Goal: Task Accomplishment & Management: Use online tool/utility

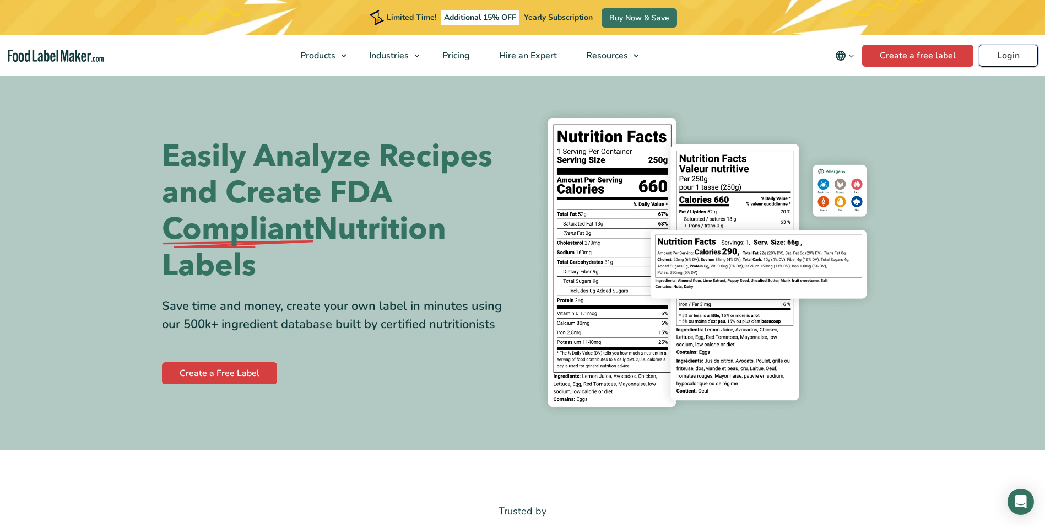
click at [1005, 56] on link "Login" at bounding box center [1008, 56] width 59 height 22
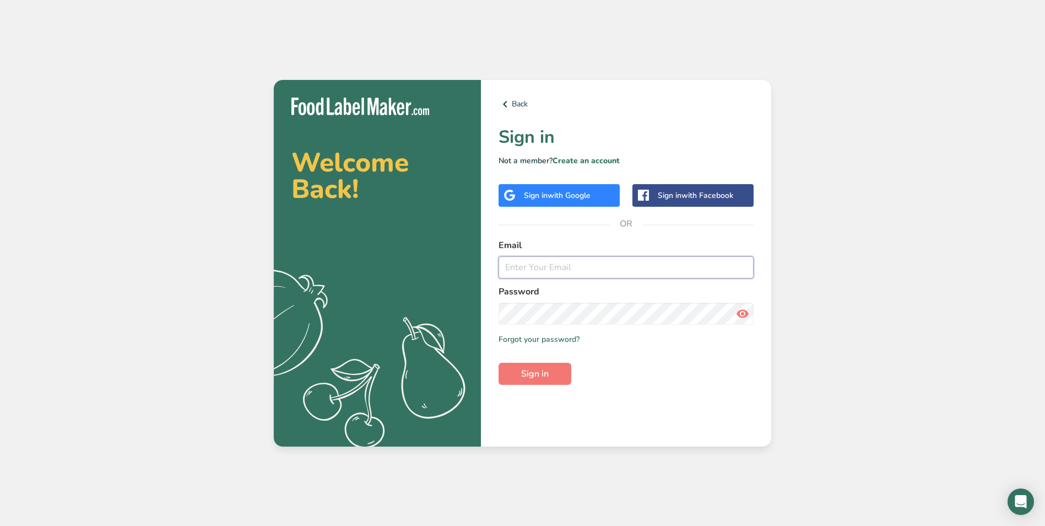
type input "[EMAIL_ADDRESS][DOMAIN_NAME]"
drag, startPoint x: 0, startPoint y: 0, endPoint x: 824, endPoint y: 43, distance: 825.5
click at [824, 43] on div "Welcome Back! .a{fill:#f5f3ed;} Back Sign in Not a member? Create an account Si…" at bounding box center [522, 263] width 1045 height 526
click at [555, 375] on button "Sign in" at bounding box center [535, 374] width 73 height 22
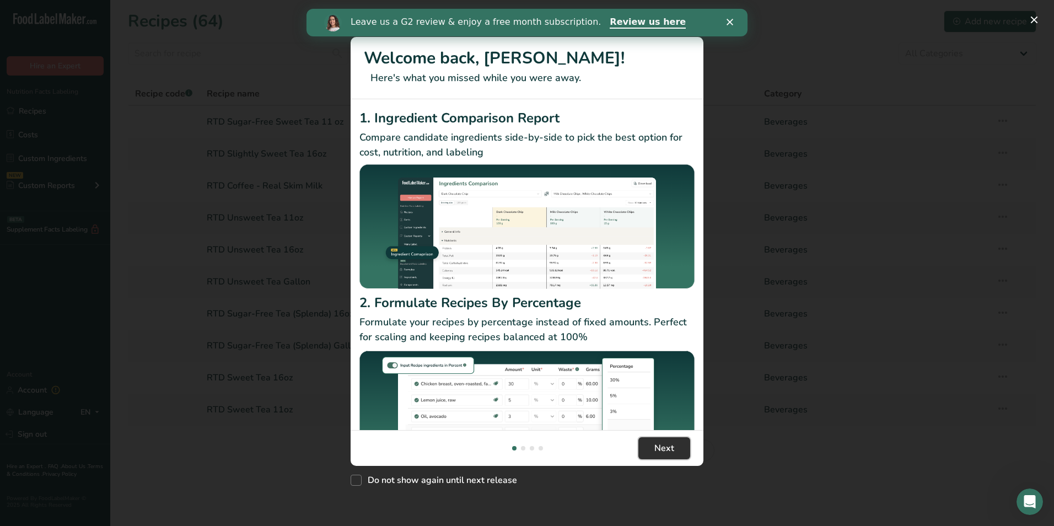
click at [661, 449] on span "Next" at bounding box center [664, 447] width 20 height 13
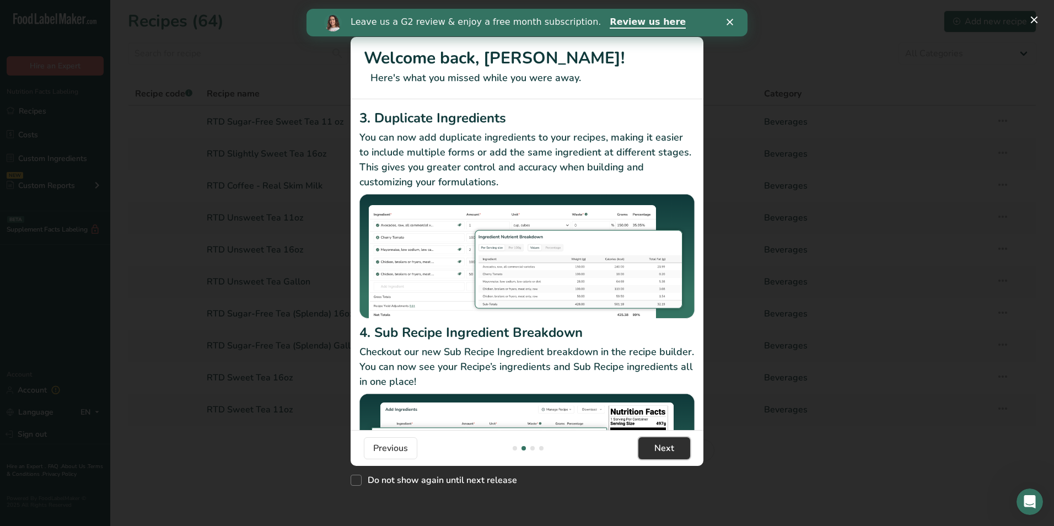
click at [662, 450] on span "Next" at bounding box center [664, 447] width 20 height 13
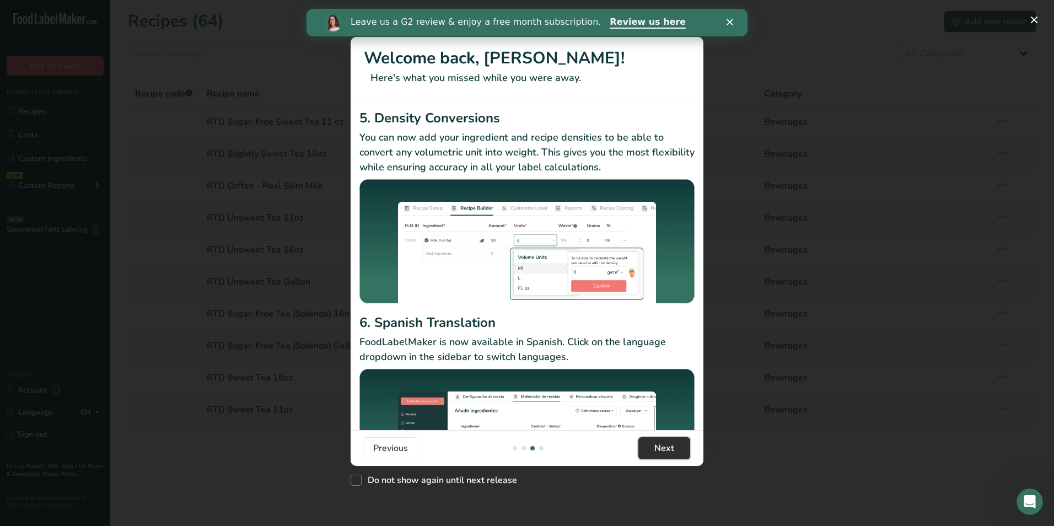
click at [662, 450] on span "Next" at bounding box center [664, 447] width 20 height 13
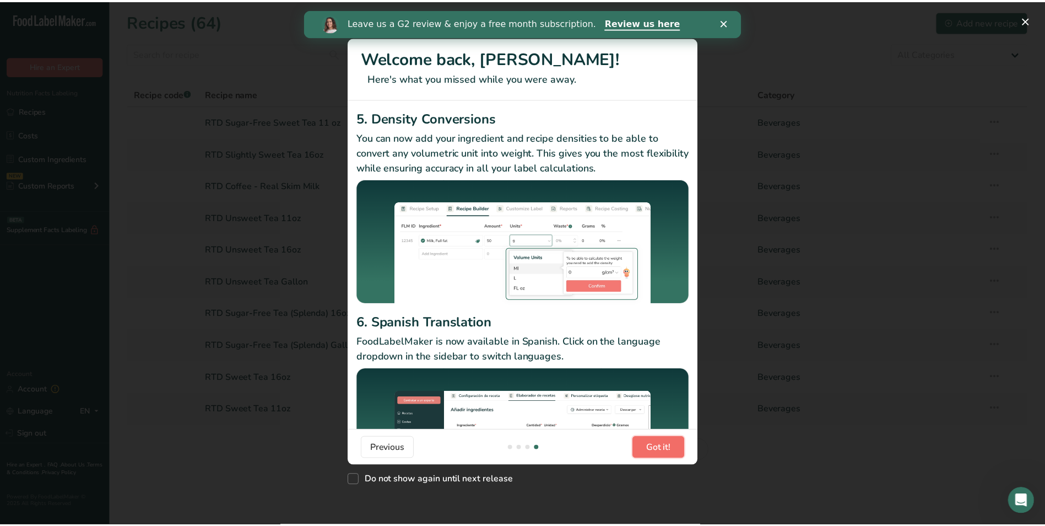
scroll to position [0, 1058]
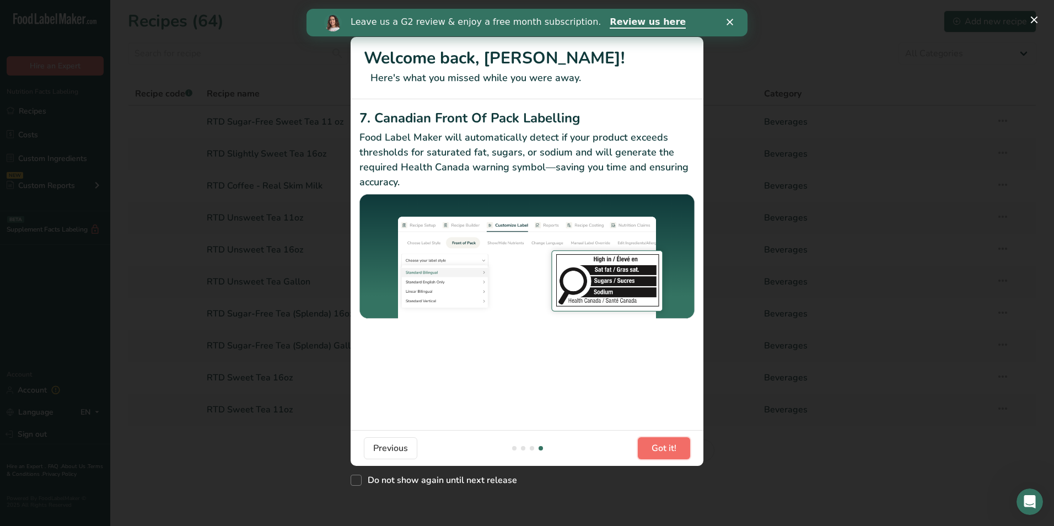
click at [662, 450] on span "Got it!" at bounding box center [663, 447] width 25 height 13
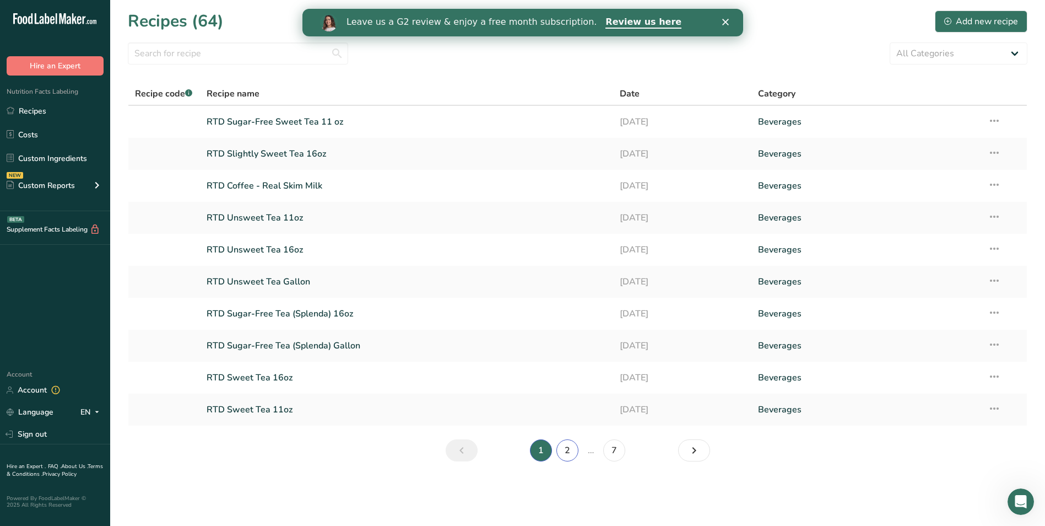
click at [570, 451] on link "2" at bounding box center [568, 450] width 22 height 22
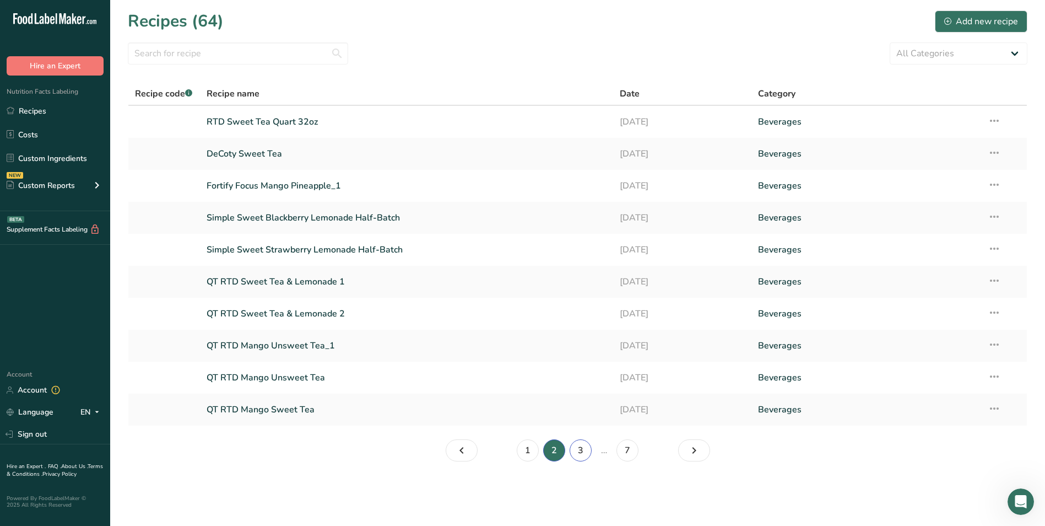
click at [584, 452] on link "3" at bounding box center [581, 450] width 22 height 22
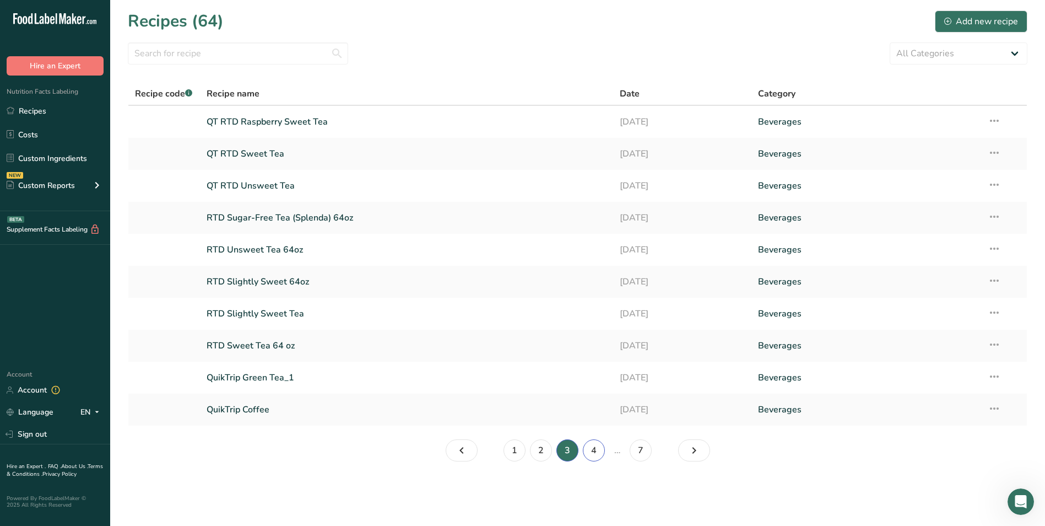
click at [598, 449] on link "4" at bounding box center [594, 450] width 22 height 22
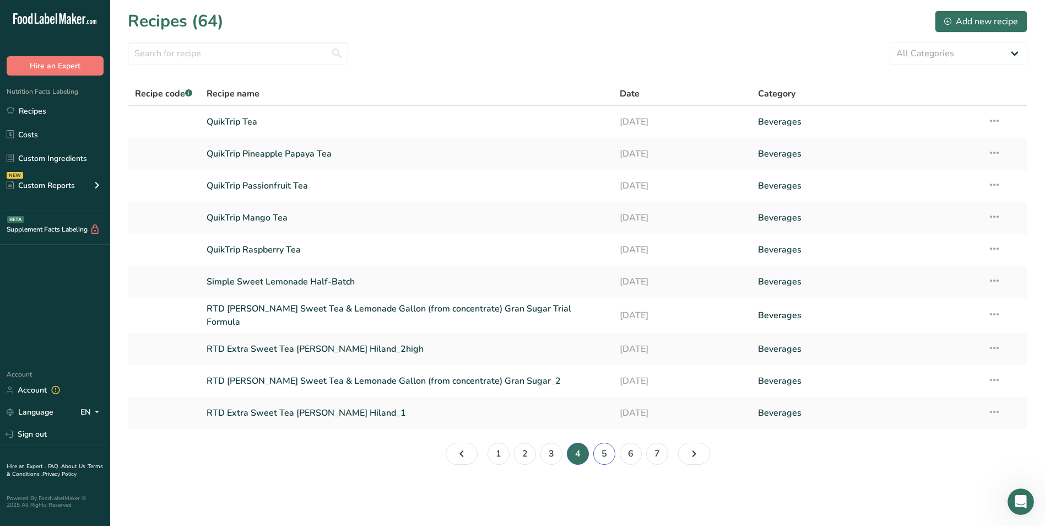
click at [606, 452] on link "5" at bounding box center [605, 454] width 22 height 22
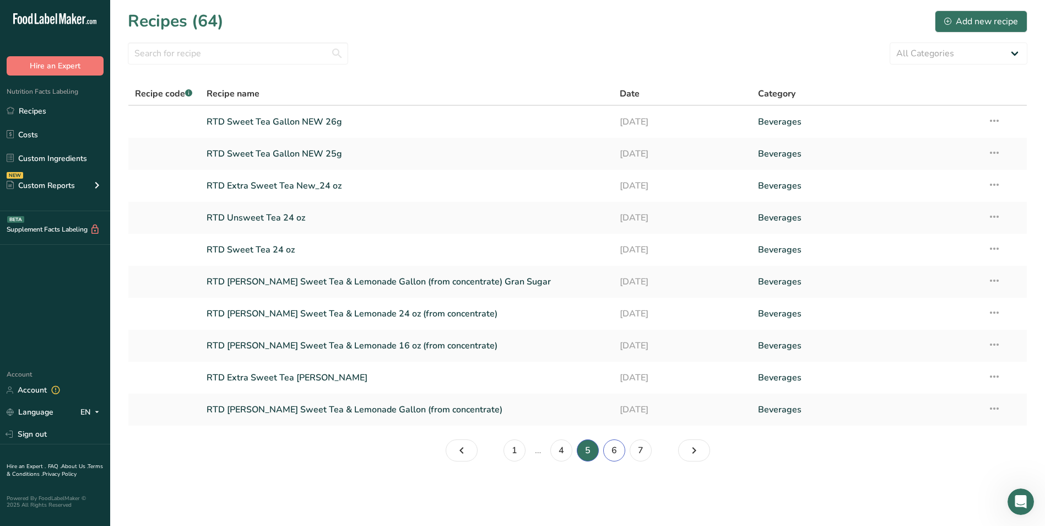
click at [618, 455] on link "6" at bounding box center [614, 450] width 22 height 22
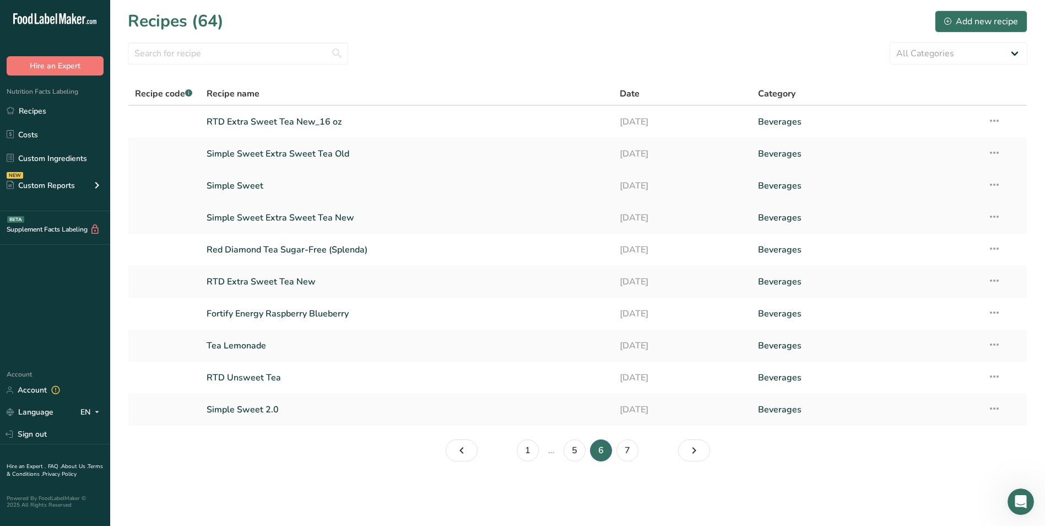
click at [245, 181] on link "Simple Sweet" at bounding box center [407, 185] width 401 height 23
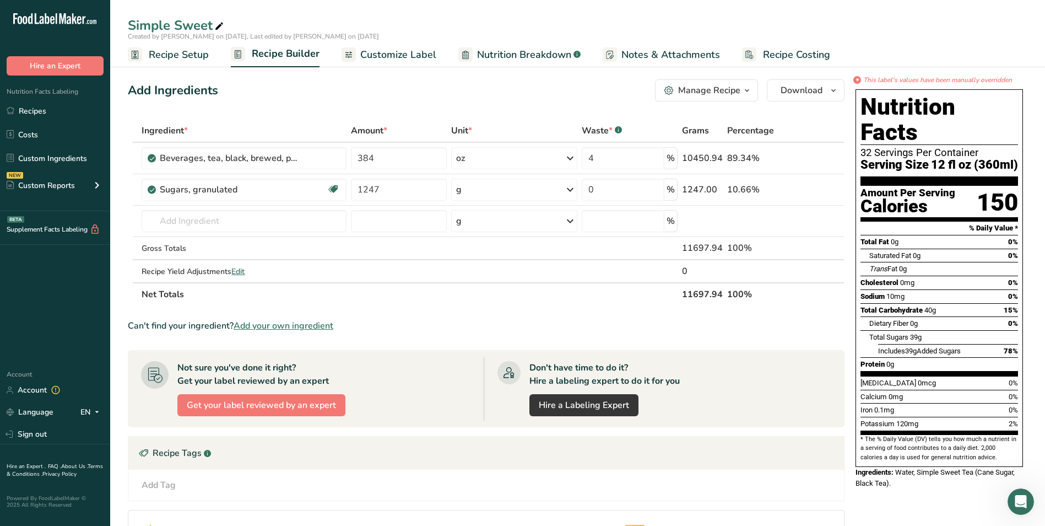
click at [732, 83] on button "Manage Recipe" at bounding box center [706, 90] width 103 height 22
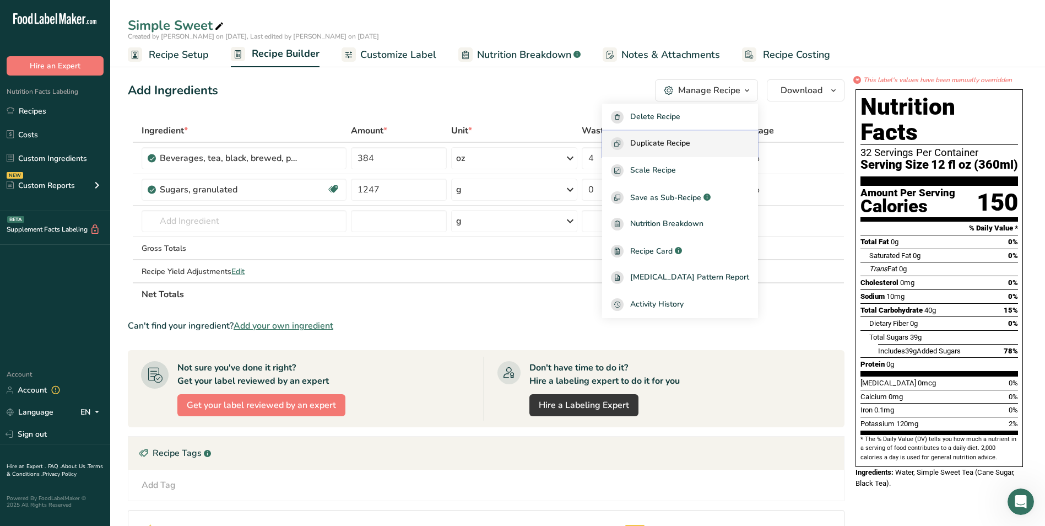
click at [687, 142] on span "Duplicate Recipe" at bounding box center [660, 143] width 60 height 13
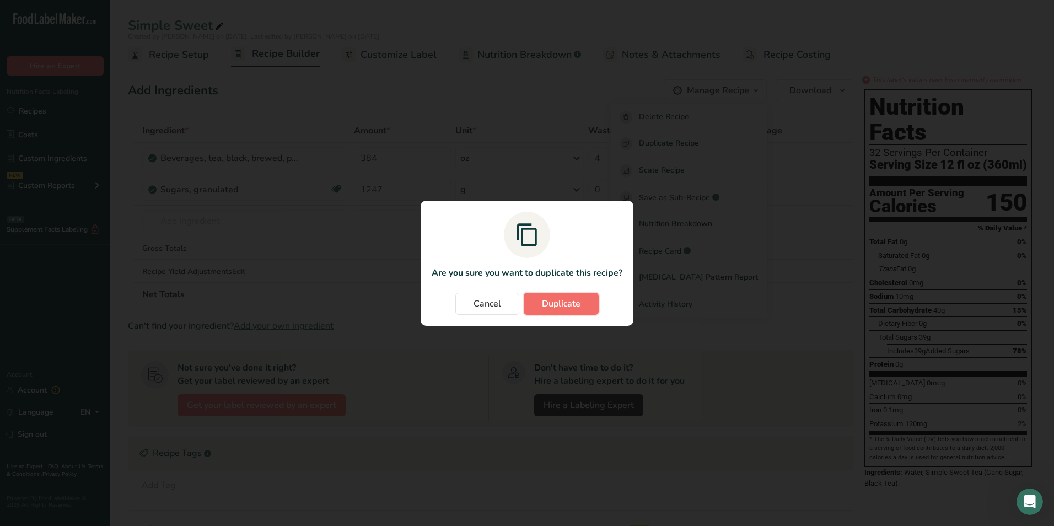
click at [590, 304] on button "Duplicate" at bounding box center [561, 304] width 75 height 22
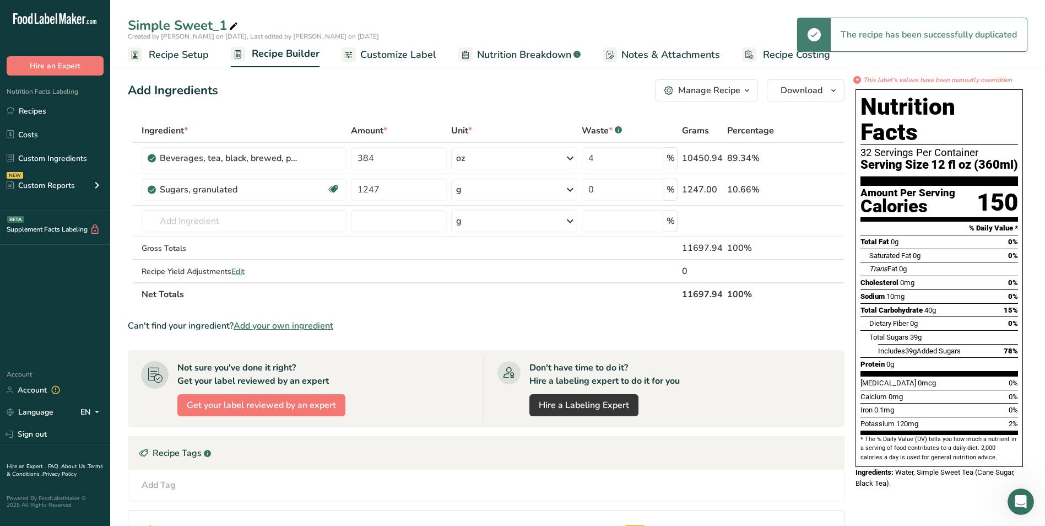
click at [230, 24] on icon at bounding box center [234, 26] width 10 height 15
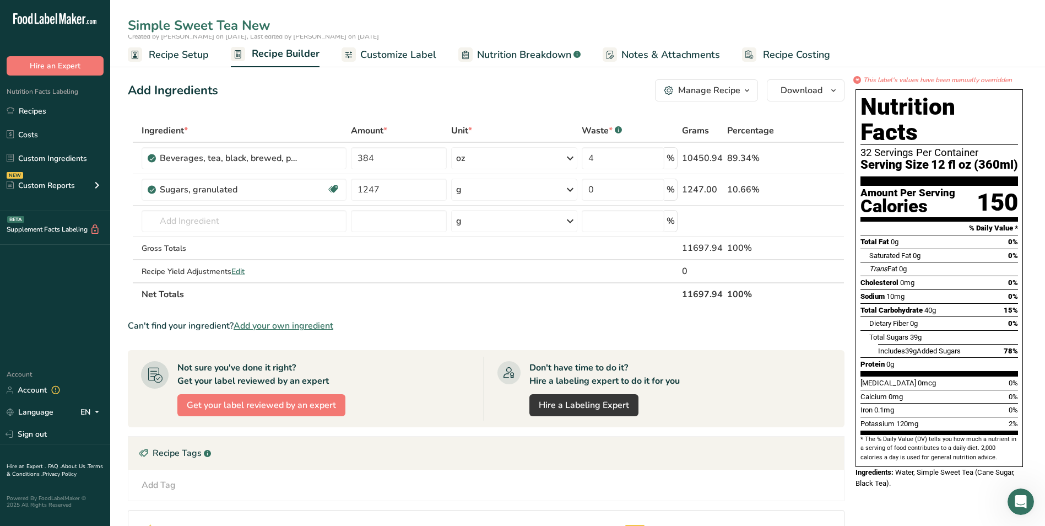
type input "Simple Sweet Tea New"
drag, startPoint x: 399, startPoint y: 190, endPoint x: 338, endPoint y: 181, distance: 61.3
click at [338, 181] on tr "Sugars, granulated Dairy free Gluten free Vegan Vegetarian Soy free 1247 g Port…" at bounding box center [486, 189] width 716 height 31
type input "1261"
click at [516, 314] on section "Ingredient * Amount * Unit * Waste * .a-a{fill:#347362;}.b-a{fill:#fff;} Grams …" at bounding box center [486, 398] width 717 height 559
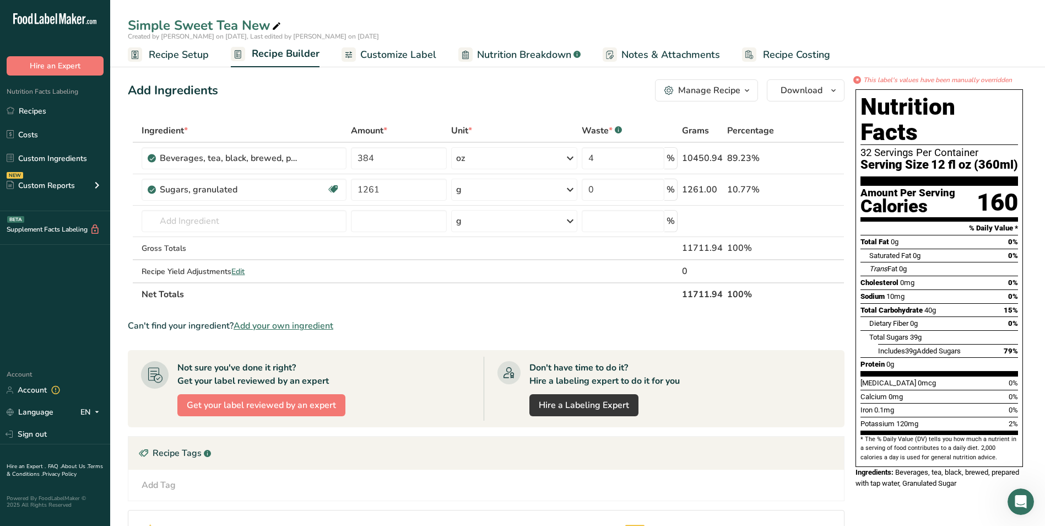
drag, startPoint x: 685, startPoint y: 328, endPoint x: 633, endPoint y: 310, distance: 55.4
click at [633, 310] on section "Ingredient * Amount * Unit * Waste * .a-a{fill:#347362;}.b-a{fill:#fff;} Grams …" at bounding box center [486, 398] width 717 height 559
click at [608, 154] on input "4" at bounding box center [623, 158] width 83 height 22
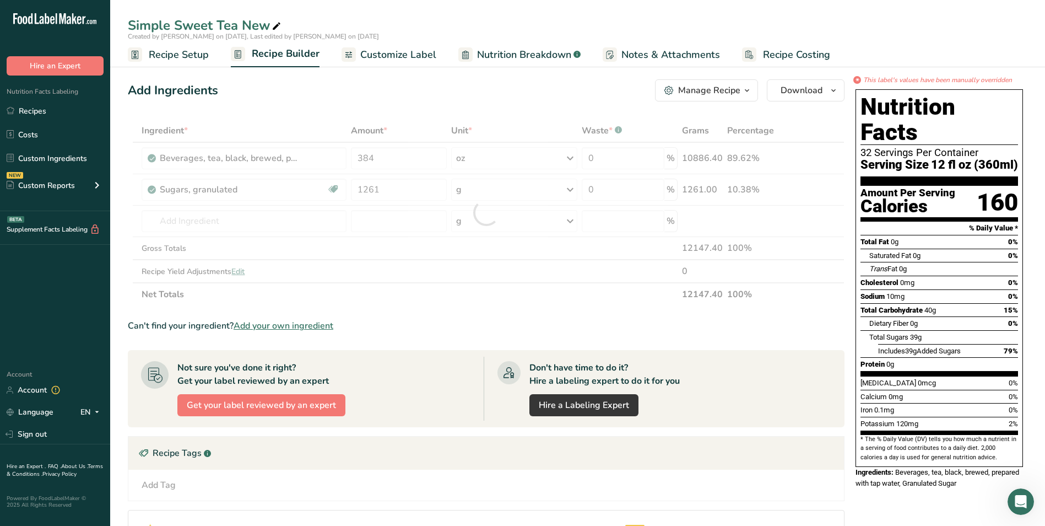
click at [645, 337] on section "Ingredient * Amount * Unit * Waste * .a-a{fill:#347362;}.b-a{fill:#fff;} Grams …" at bounding box center [486, 398] width 717 height 559
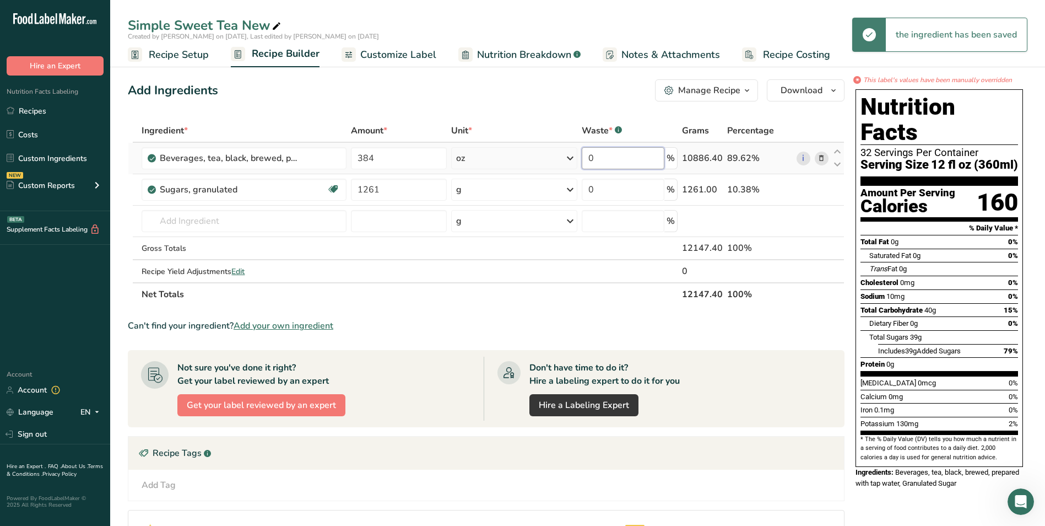
drag, startPoint x: 611, startPoint y: 159, endPoint x: 585, endPoint y: 155, distance: 26.2
click at [585, 155] on input "0" at bounding box center [623, 158] width 83 height 22
type input "4"
click at [691, 342] on section "Ingredient * Amount * Unit * Waste * .a-a{fill:#347362;}.b-a{fill:#fff;} Grams …" at bounding box center [486, 398] width 717 height 559
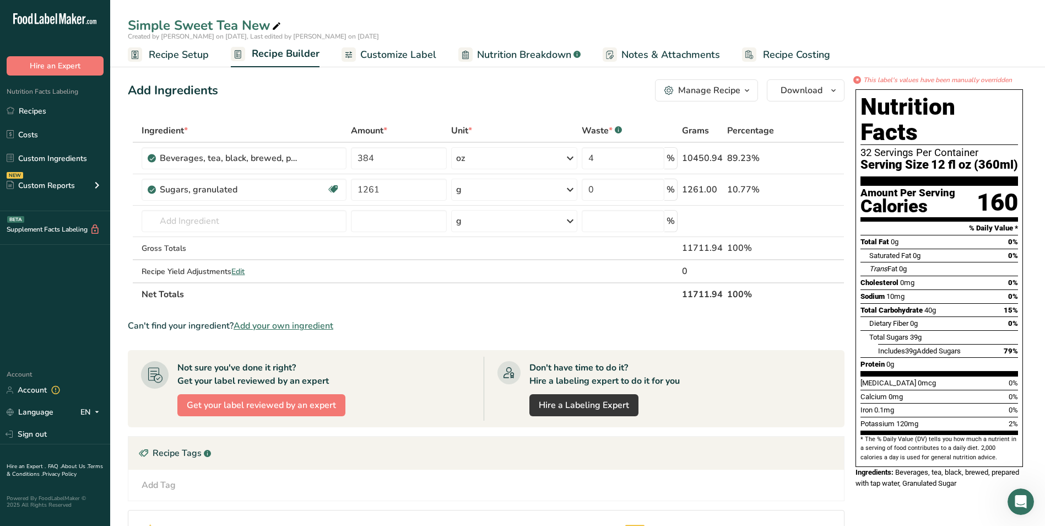
drag, startPoint x: 648, startPoint y: 324, endPoint x: 584, endPoint y: 306, distance: 66.8
click at [585, 306] on section "Ingredient * Amount * Unit * Waste * .a-a{fill:#347362;}.b-a{fill:#fff;} Grams …" at bounding box center [486, 398] width 717 height 559
